Goal: Information Seeking & Learning: Learn about a topic

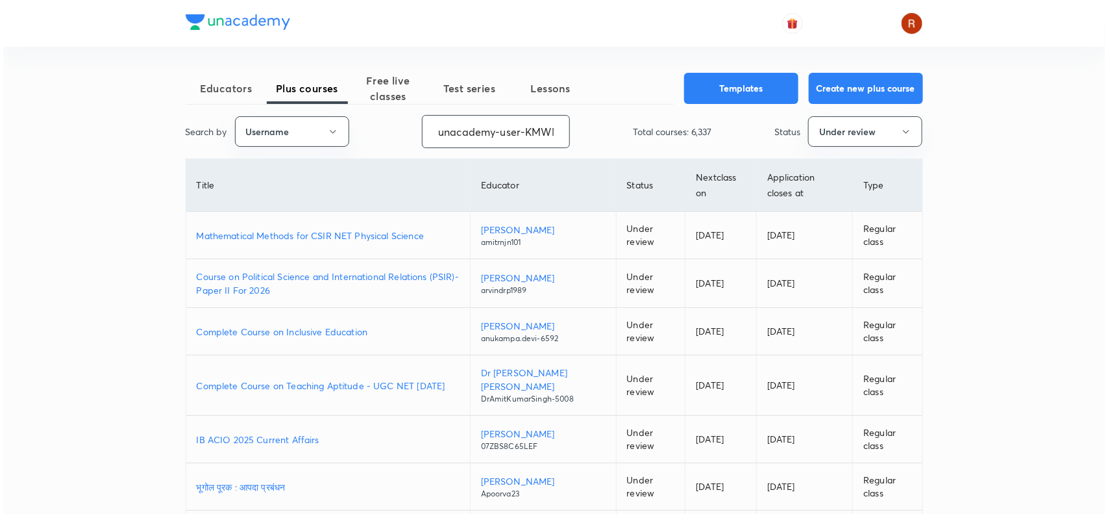
scroll to position [0, 60]
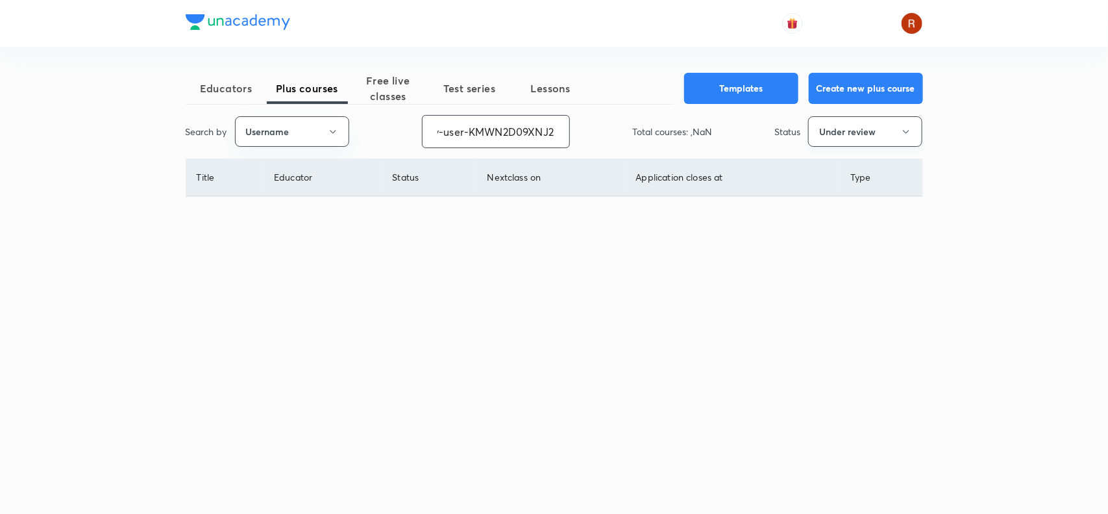
type input "unacademy-user-KMWN2D09XNJ2"
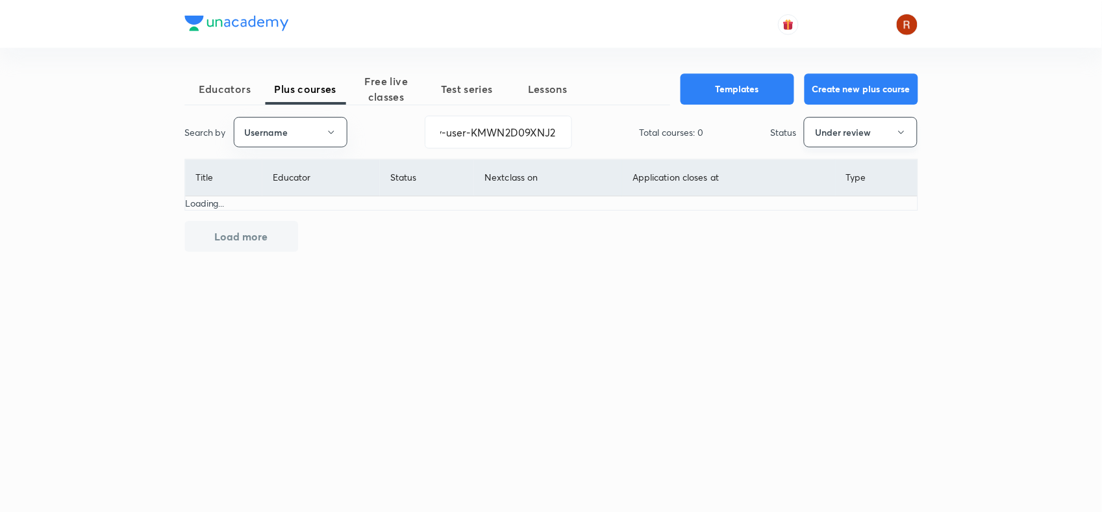
scroll to position [0, 0]
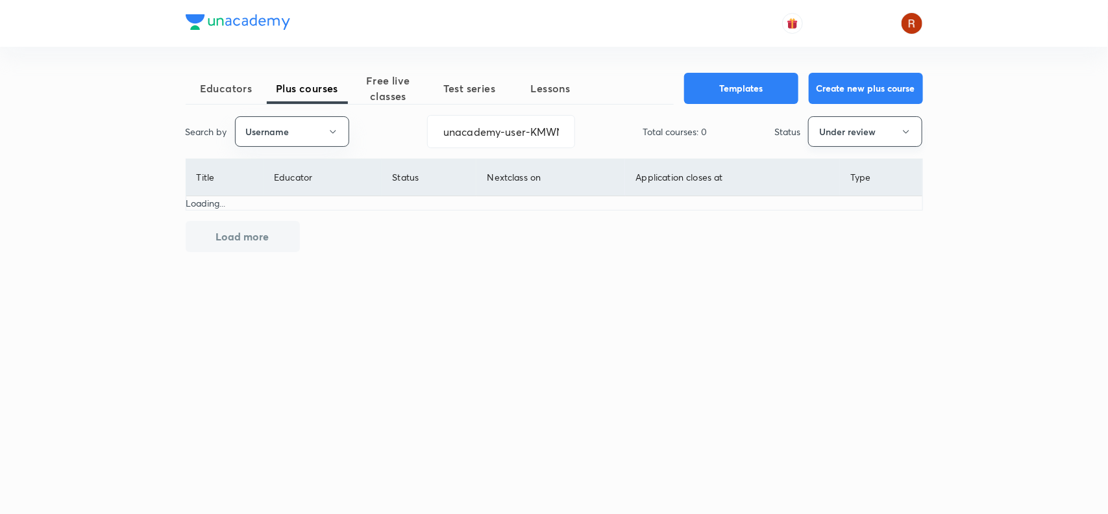
click at [854, 134] on button "Under review" at bounding box center [865, 131] width 114 height 31
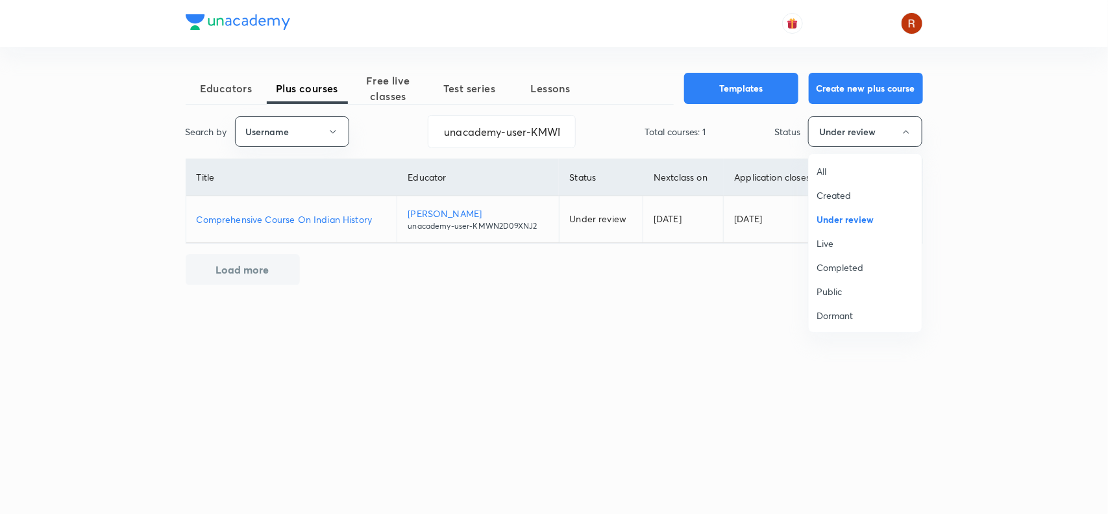
click at [830, 239] on span "Live" at bounding box center [865, 243] width 97 height 14
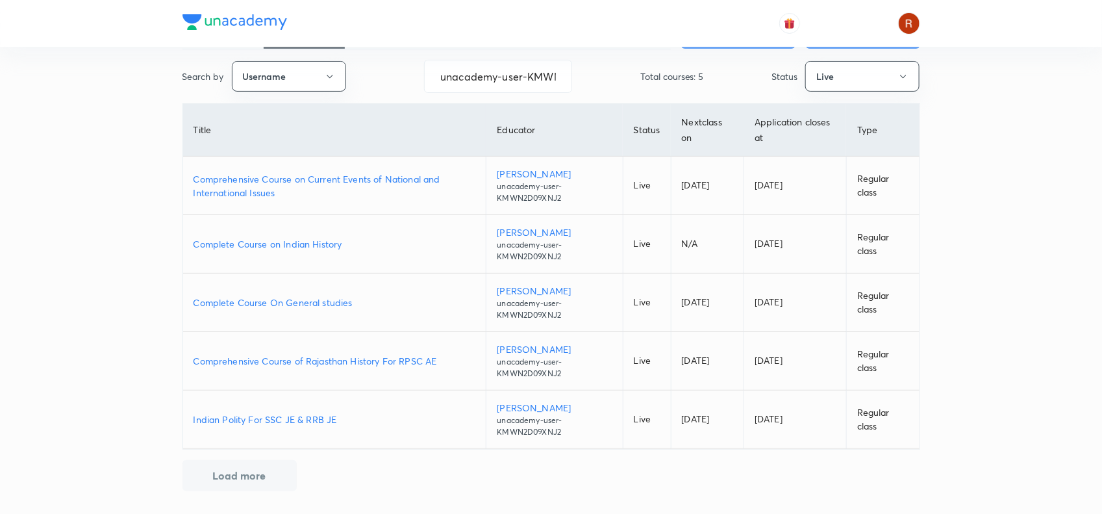
scroll to position [56, 0]
click at [380, 177] on p "Comprehensive Course on Current Events of National and International Issues" at bounding box center [334, 184] width 282 height 27
click at [269, 240] on p "Complete Course on Indian History" at bounding box center [334, 243] width 282 height 14
click at [335, 304] on p "Complete Course On General studies" at bounding box center [334, 302] width 282 height 14
click at [372, 356] on p "Comprehensive Course of Rajasthan History For RPSC AE" at bounding box center [334, 360] width 282 height 14
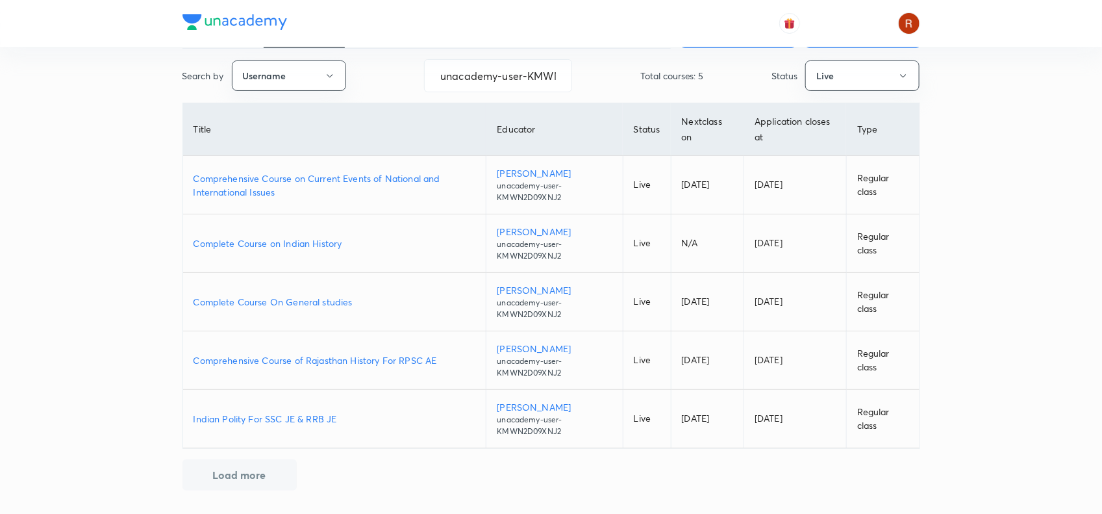
click at [321, 417] on p "Indian Polity For SSC JE & RRB JE" at bounding box center [334, 419] width 282 height 14
click at [453, 73] on input "unacademy-user-KMWN2D09XNJ2" at bounding box center [498, 75] width 147 height 33
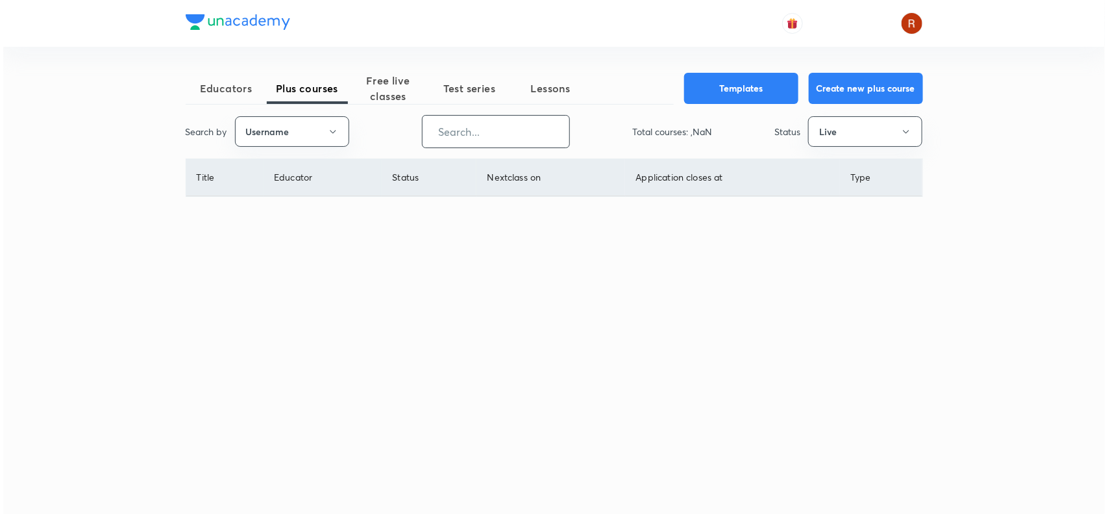
scroll to position [0, 0]
paste input "praveenkumar-8621"
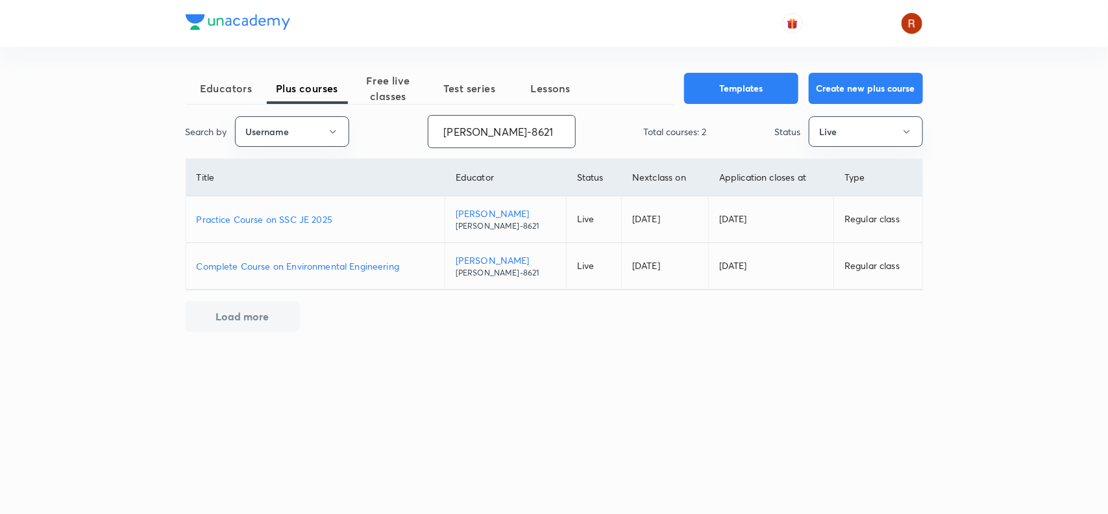
type input "praveenkumar-8621"
click at [349, 267] on p "Complete Course on Environmental Engineering" at bounding box center [316, 266] width 238 height 14
click at [309, 214] on p "Practice Course on SSC JE 2025" at bounding box center [316, 219] width 238 height 14
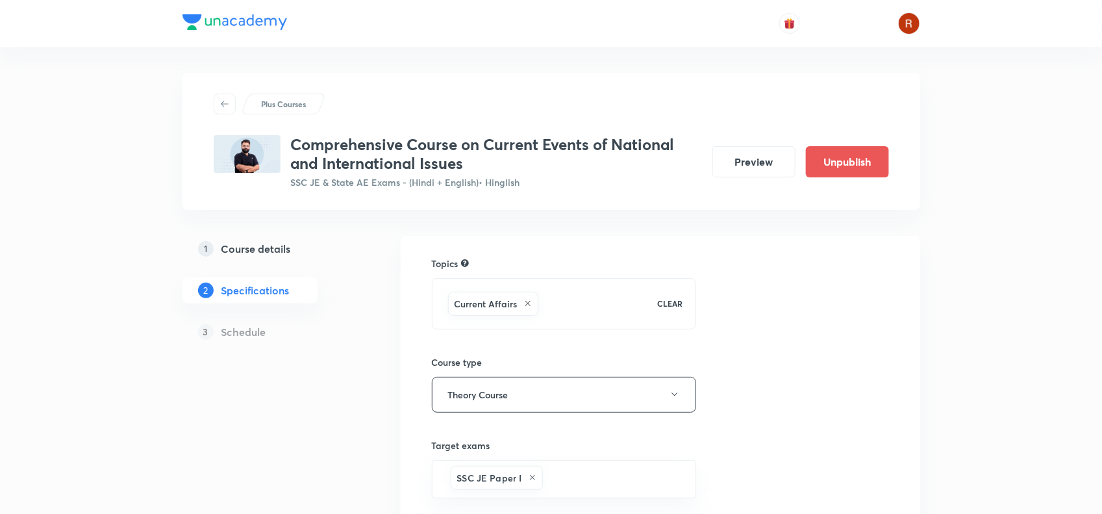
click at [748, 156] on button "Preview" at bounding box center [753, 161] width 83 height 31
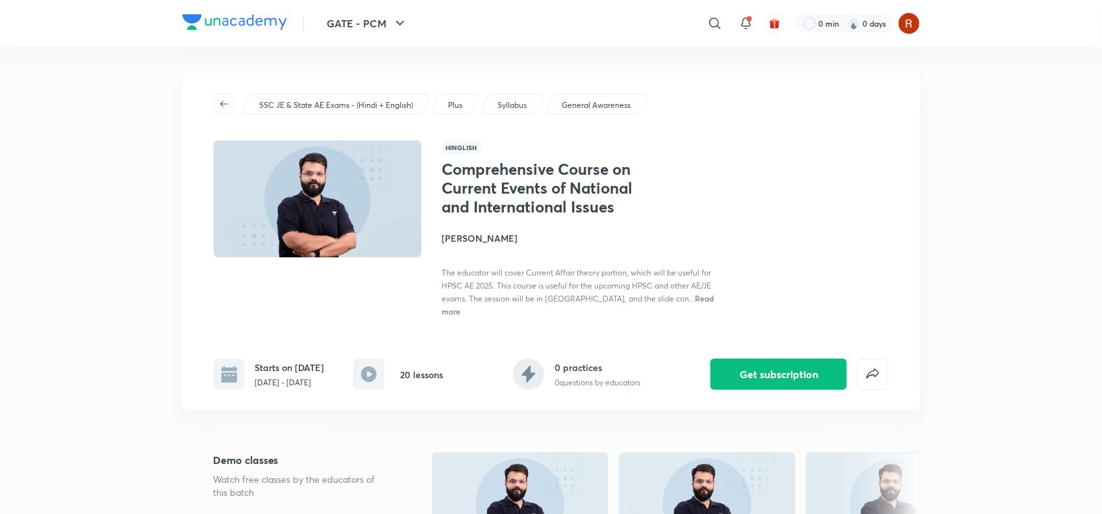
click at [448, 168] on h1 "Comprehensive Course on Current Events of National and International Issues" at bounding box center [548, 188] width 212 height 56
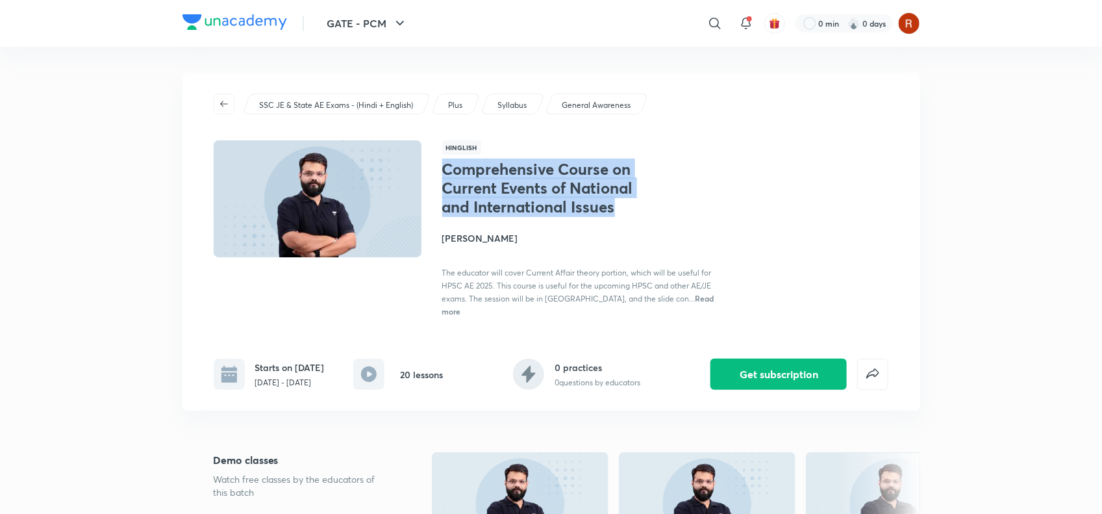
drag, startPoint x: 448, startPoint y: 168, endPoint x: 605, endPoint y: 212, distance: 163.2
click at [605, 212] on h1 "Comprehensive Course on Current Events of National and International Issues" at bounding box center [548, 188] width 212 height 56
copy h1 "Comprehensive Course on Current Events of National and International Issues"
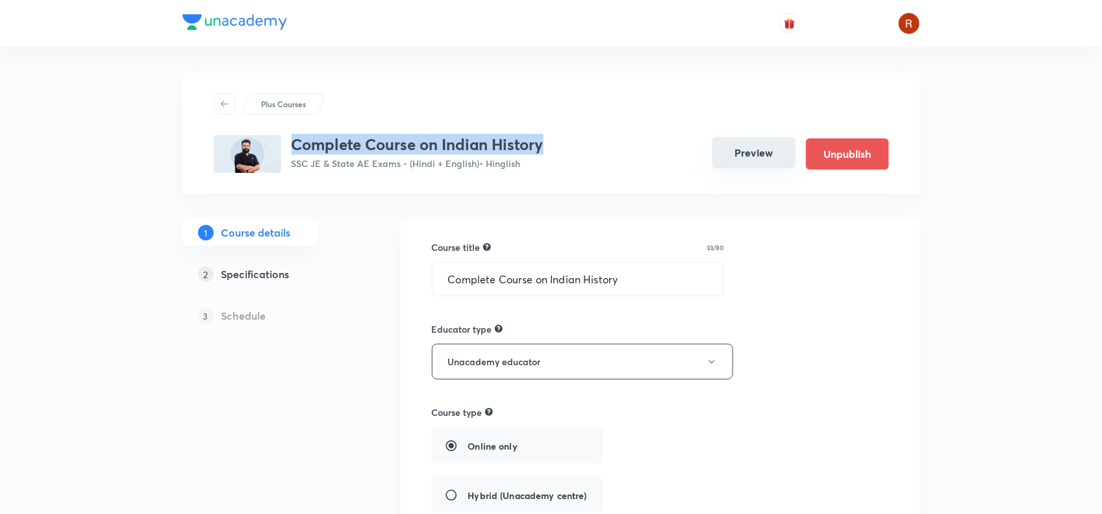
click at [766, 147] on button "Preview" at bounding box center [753, 152] width 83 height 31
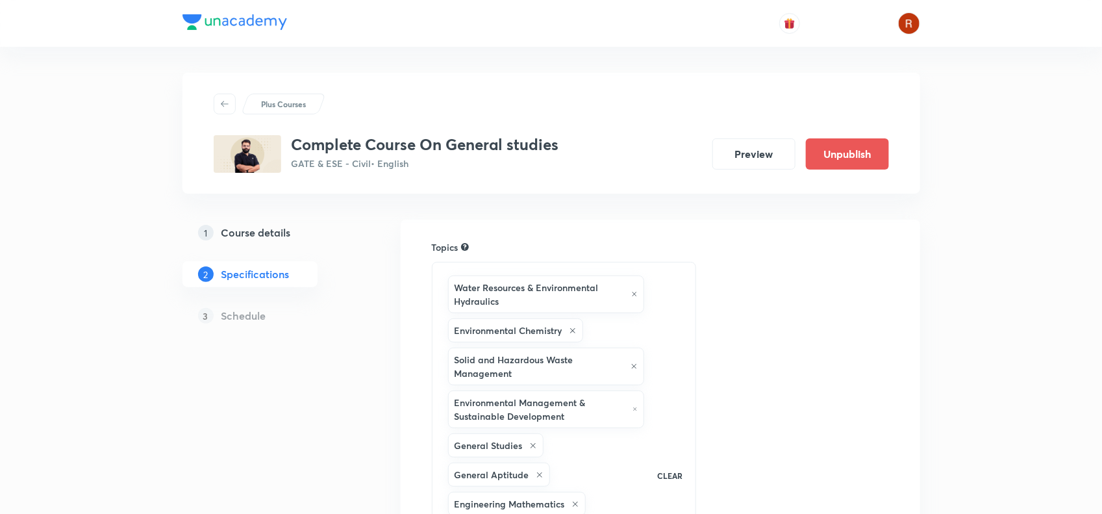
click at [294, 147] on h3 "Complete Course On General studies" at bounding box center [425, 144] width 267 height 19
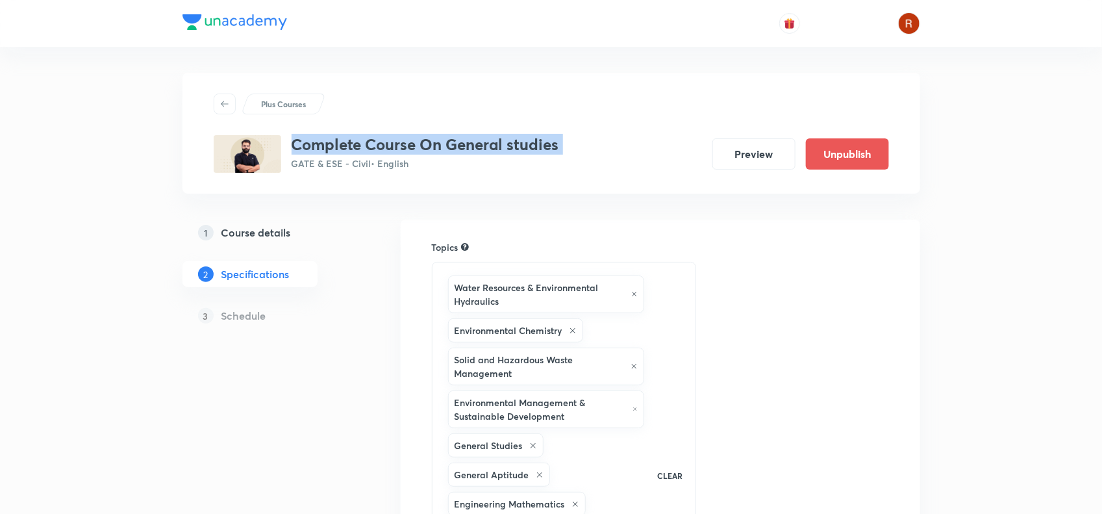
drag, startPoint x: 294, startPoint y: 147, endPoint x: 566, endPoint y: 138, distance: 272.2
click at [566, 138] on div "Complete Course On General studies GATE & ESE - Civil • English Preview Unpubli…" at bounding box center [551, 154] width 675 height 38
copy h3 "Complete Course On General studies"
click at [741, 151] on button "Preview" at bounding box center [753, 152] width 83 height 31
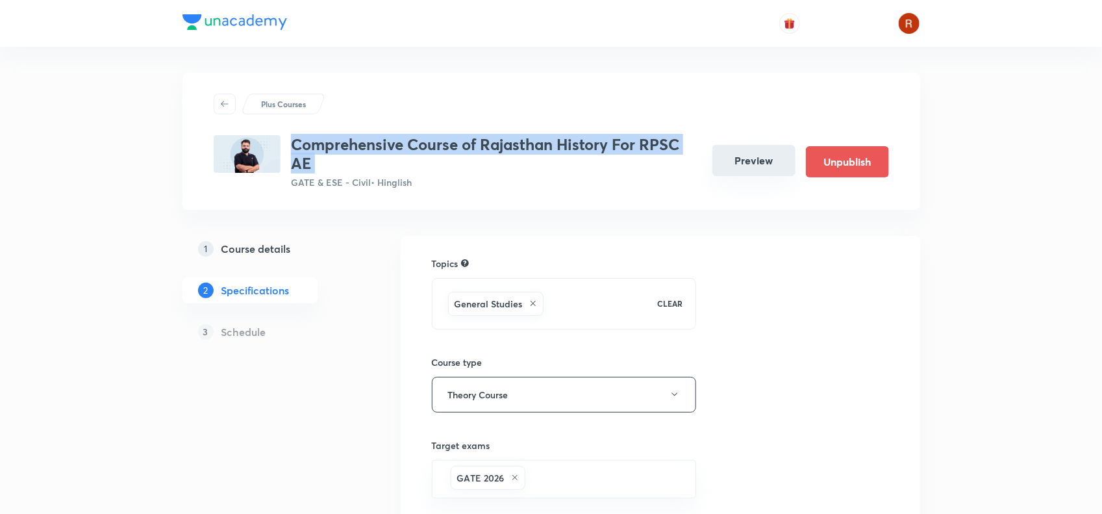
click at [751, 159] on button "Preview" at bounding box center [753, 160] width 83 height 31
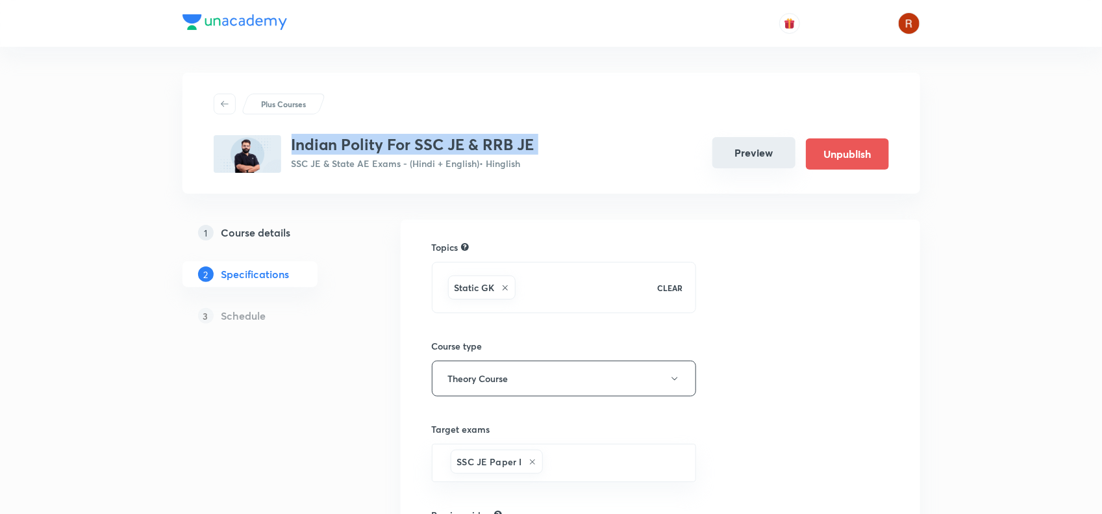
click at [755, 147] on button "Preview" at bounding box center [753, 152] width 83 height 31
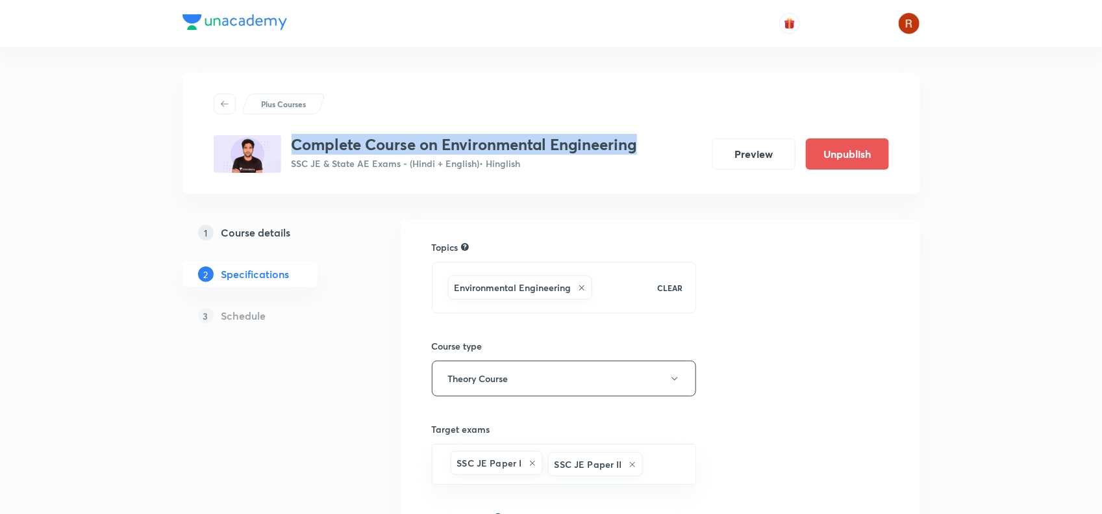
click at [555, 148] on h3 "Complete Course on Environmental Engineering" at bounding box center [464, 144] width 345 height 19
click at [770, 148] on button "Preview" at bounding box center [753, 152] width 83 height 31
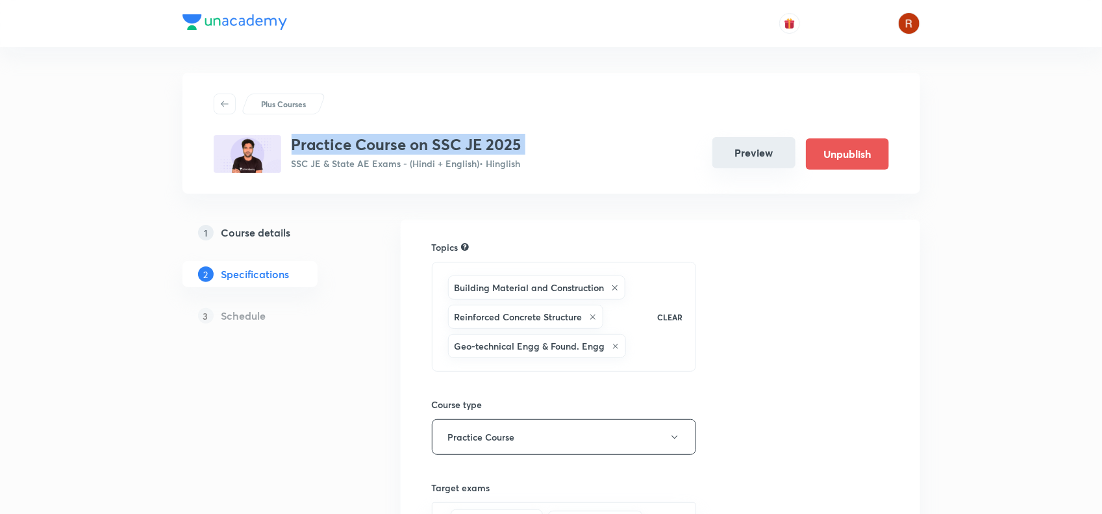
click at [754, 147] on button "Preview" at bounding box center [753, 152] width 83 height 31
